Goal: Go to known website: Access a specific website the user already knows

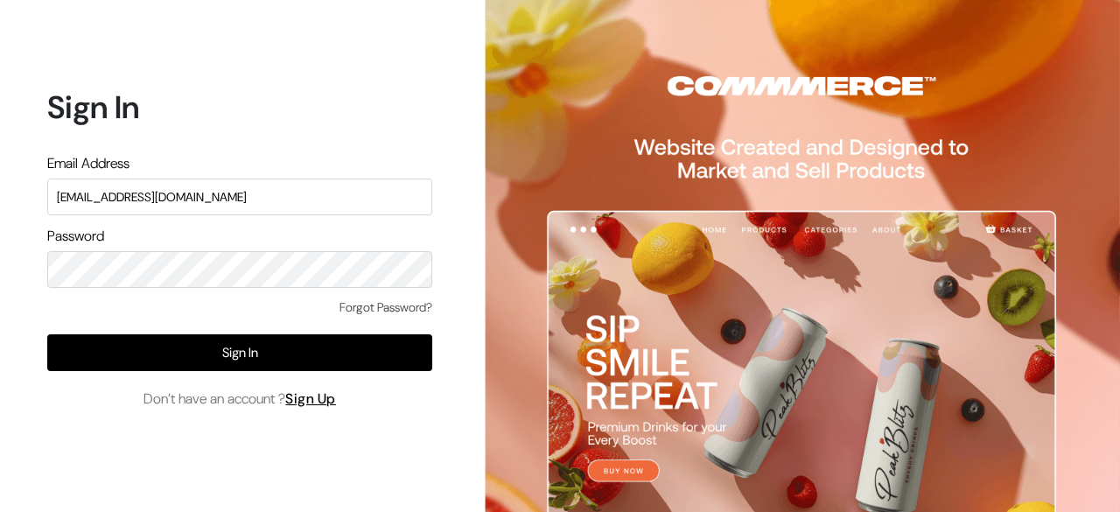
type input "[EMAIL_ADDRESS][DOMAIN_NAME]"
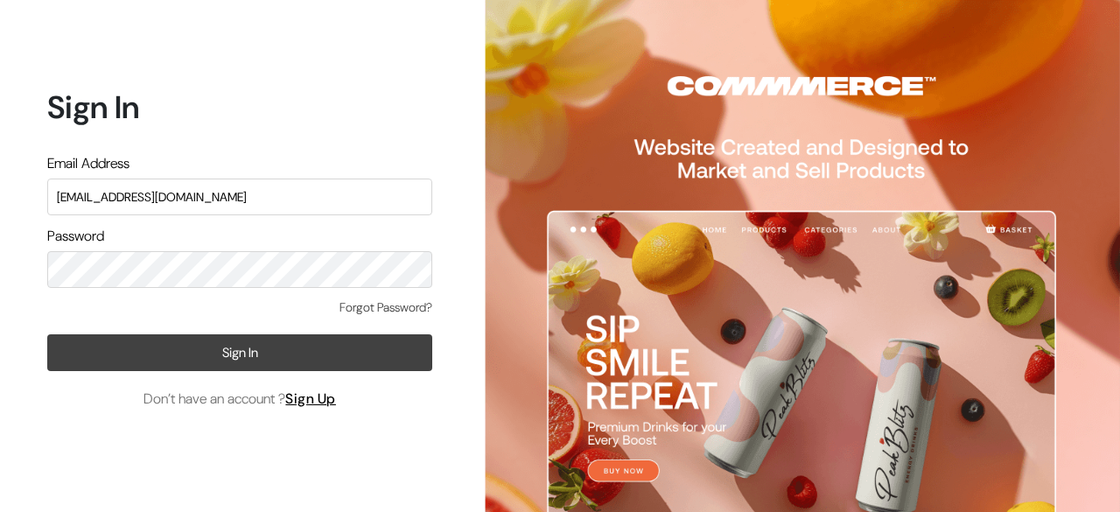
click at [278, 365] on button "Sign In" at bounding box center [239, 352] width 385 height 37
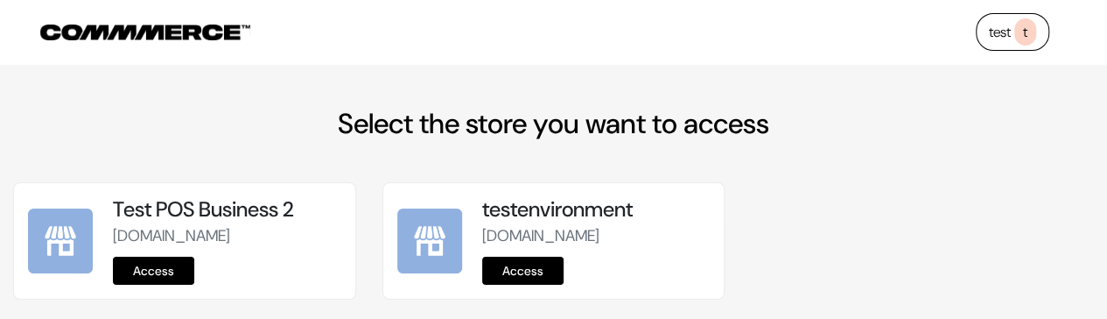
click at [168, 284] on link "Access" at bounding box center [153, 270] width 81 height 28
